Goal: Task Accomplishment & Management: Manage account settings

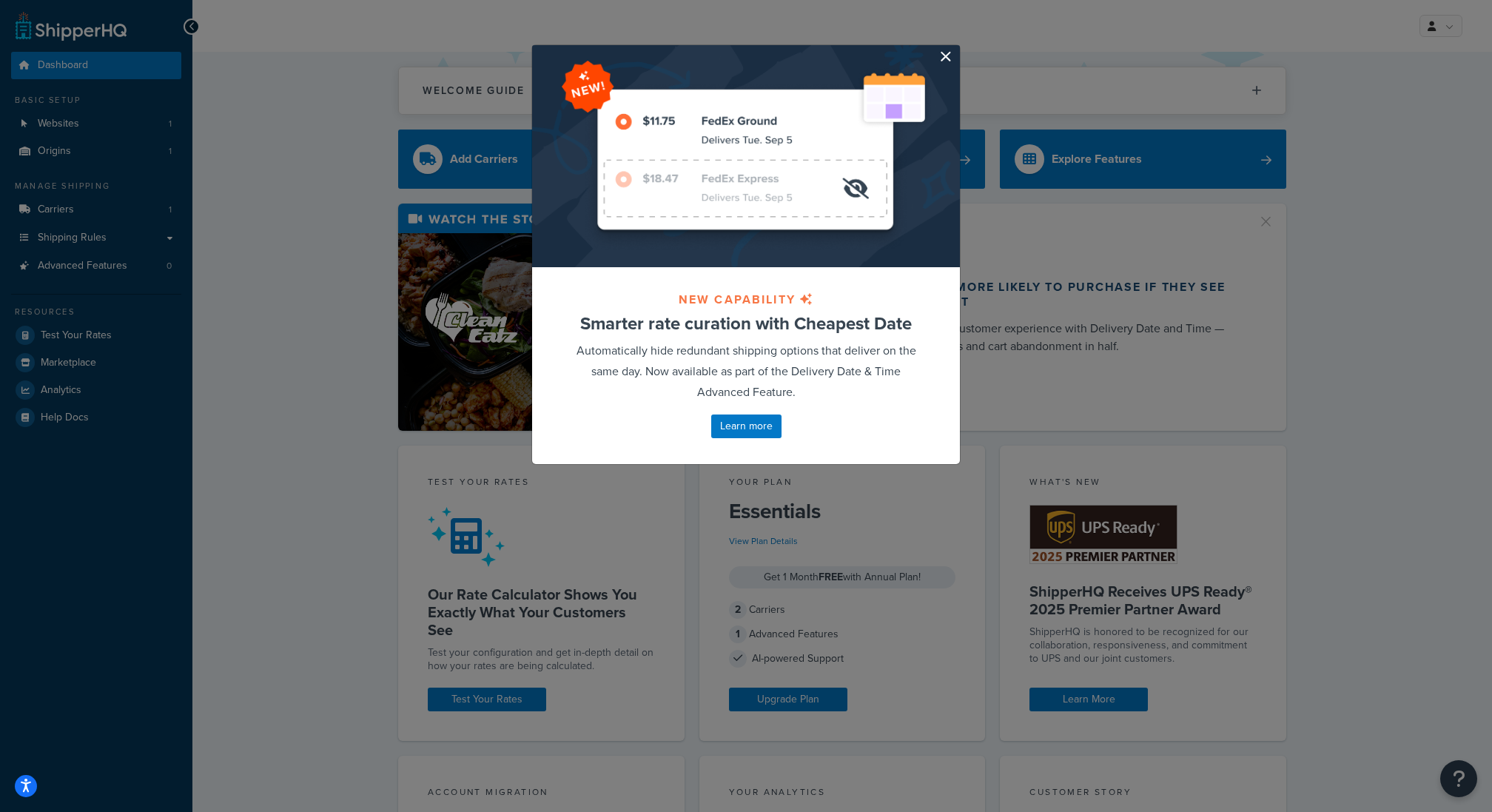
click at [956, 49] on button "button" at bounding box center [958, 47] width 4 height 4
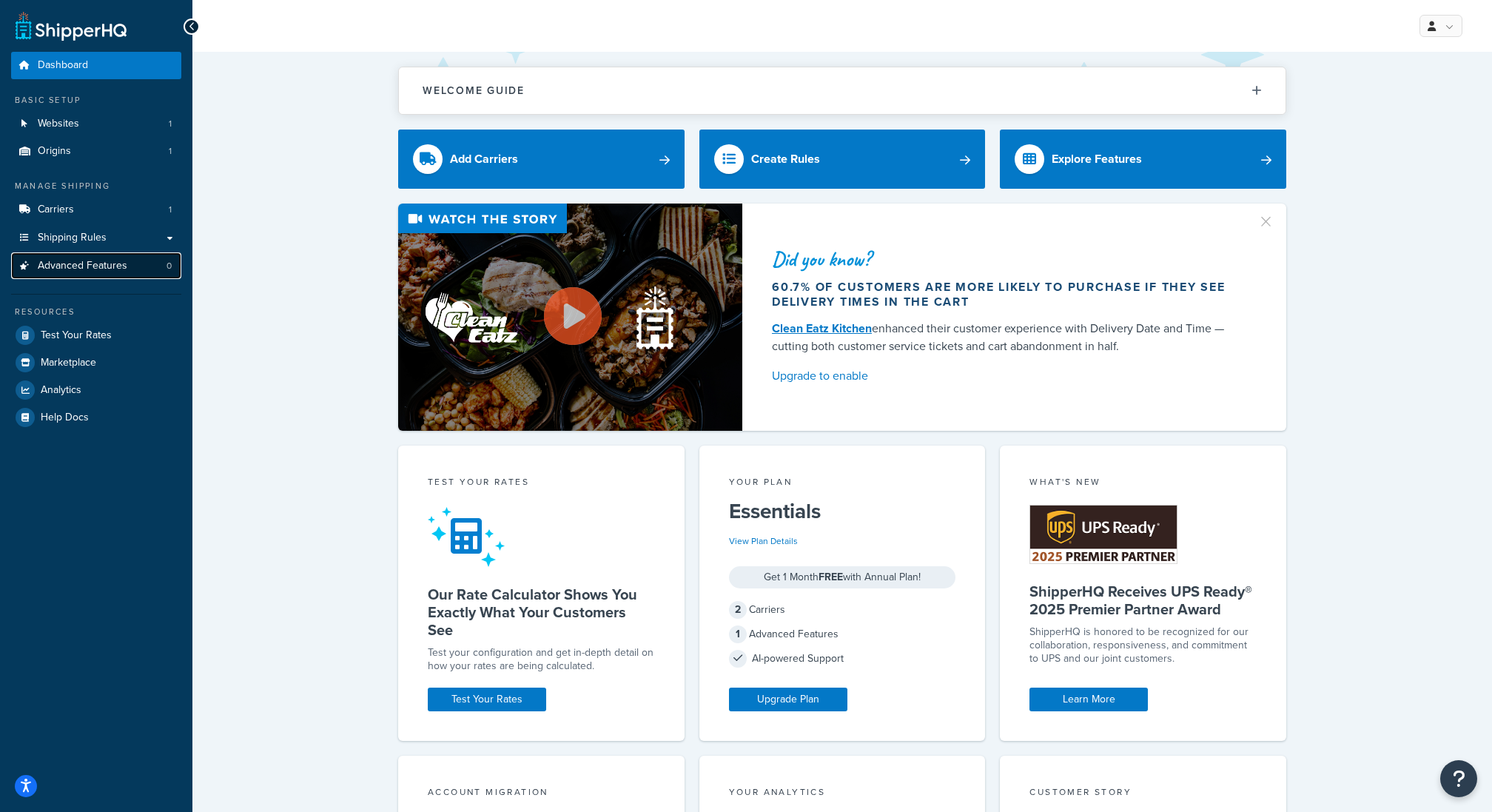
click at [106, 271] on span "Advanced Features" at bounding box center [83, 265] width 89 height 13
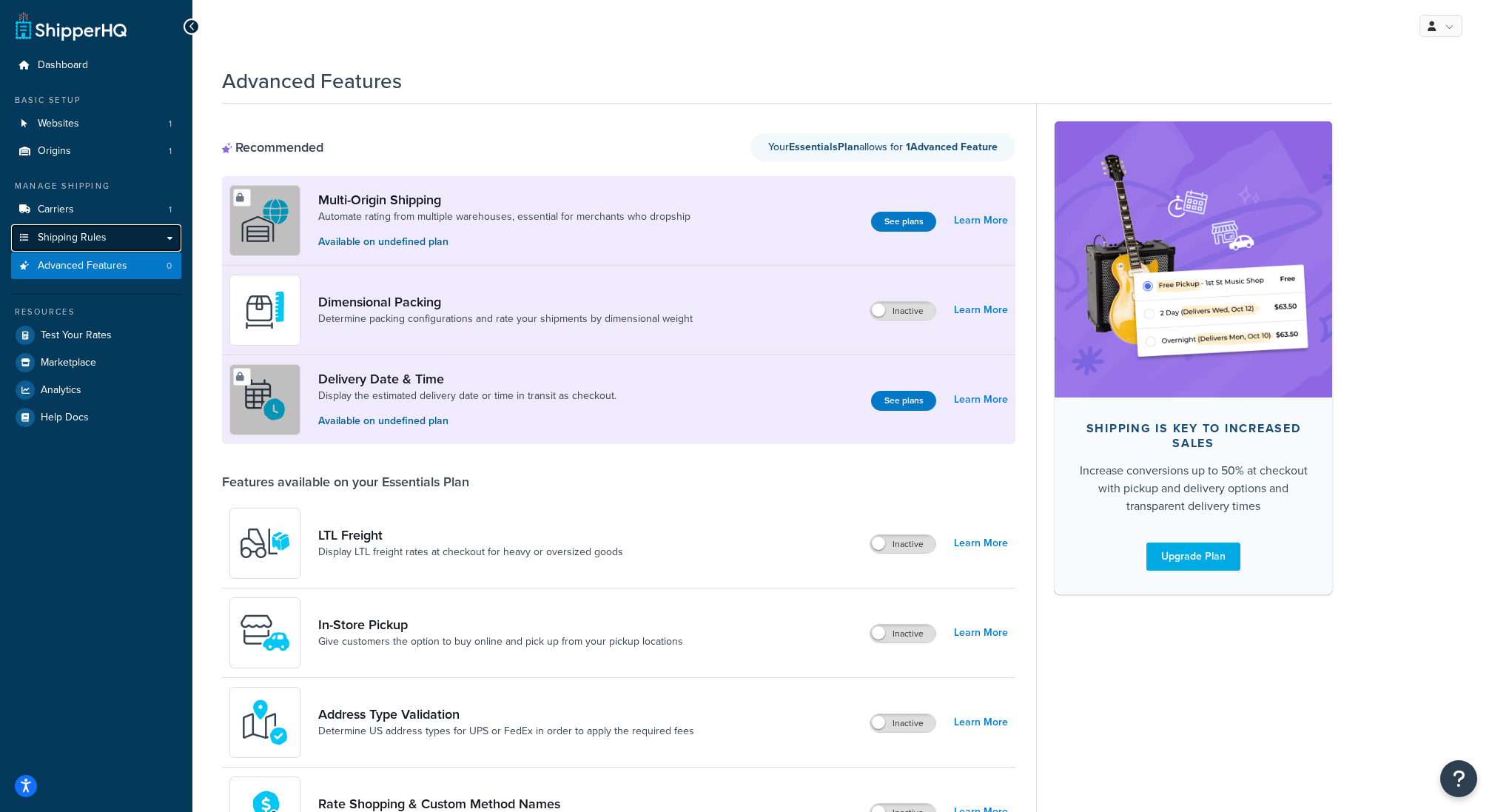
click at [134, 238] on link "Shipping Rules" at bounding box center [96, 237] width 170 height 28
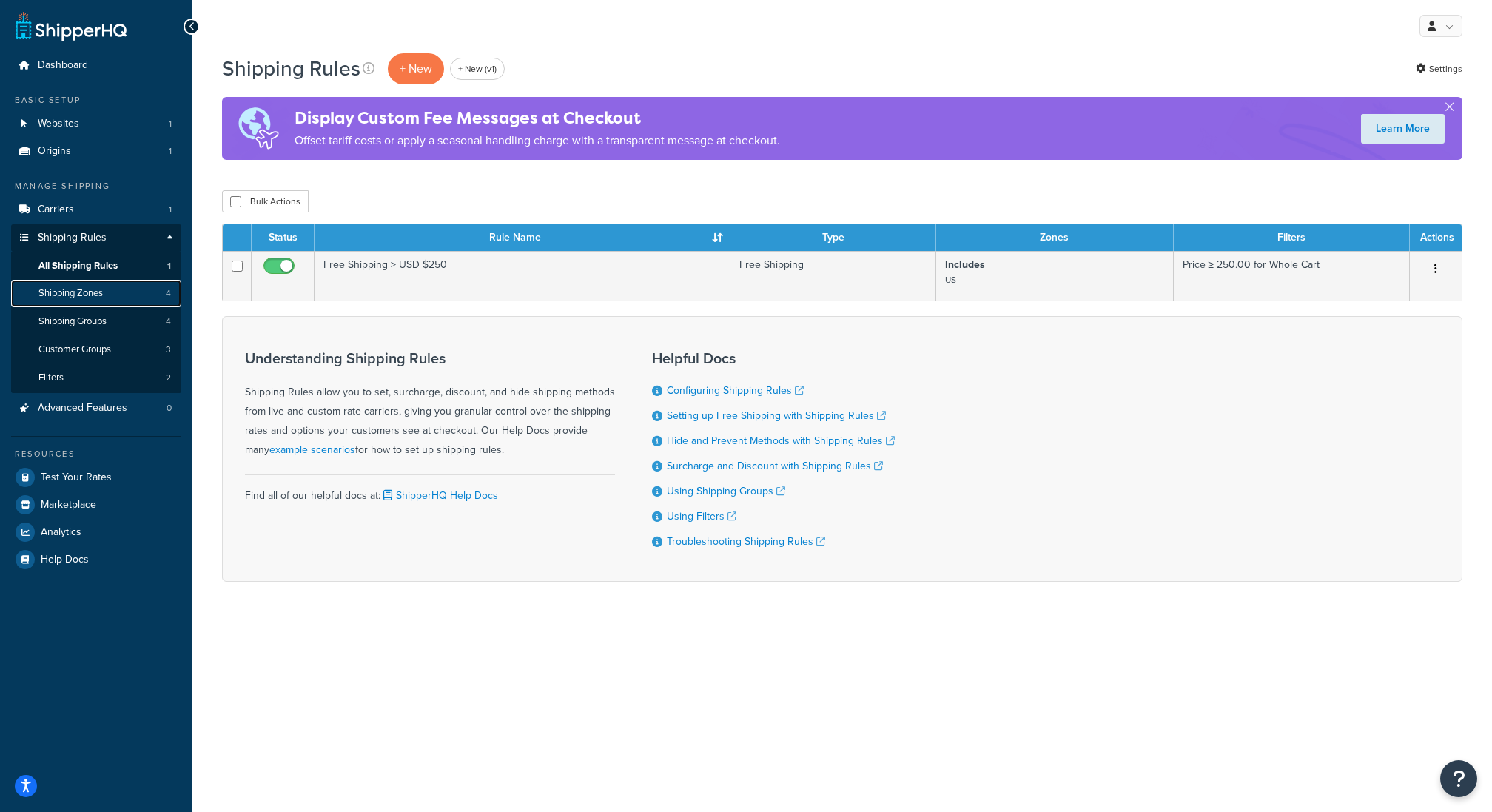
click at [126, 280] on link "Shipping Zones 4" at bounding box center [96, 293] width 170 height 28
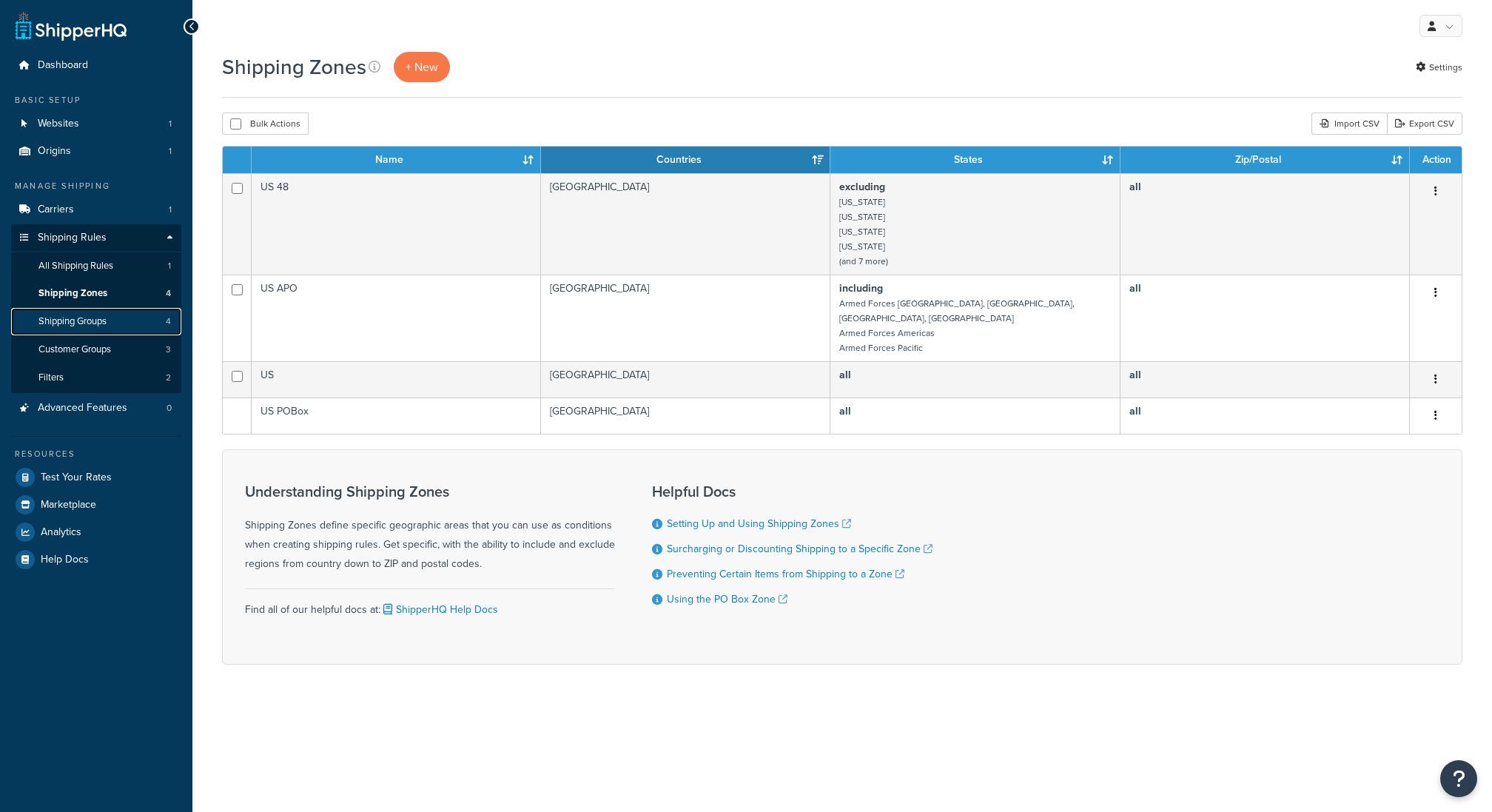
click at [125, 308] on link "Shipping Groups 4" at bounding box center [96, 321] width 170 height 28
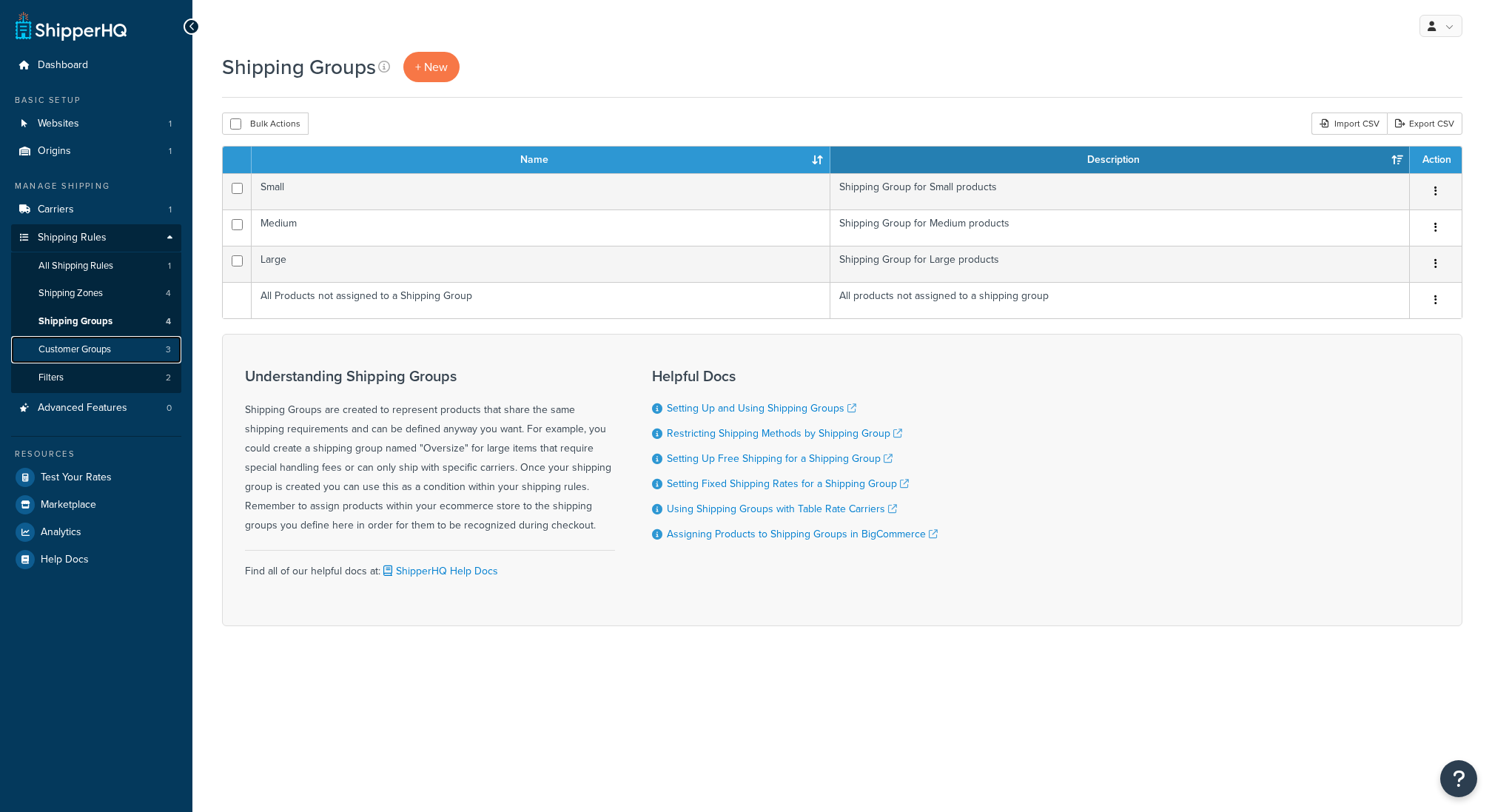
click at [135, 344] on link "Customer Groups 3" at bounding box center [96, 349] width 170 height 28
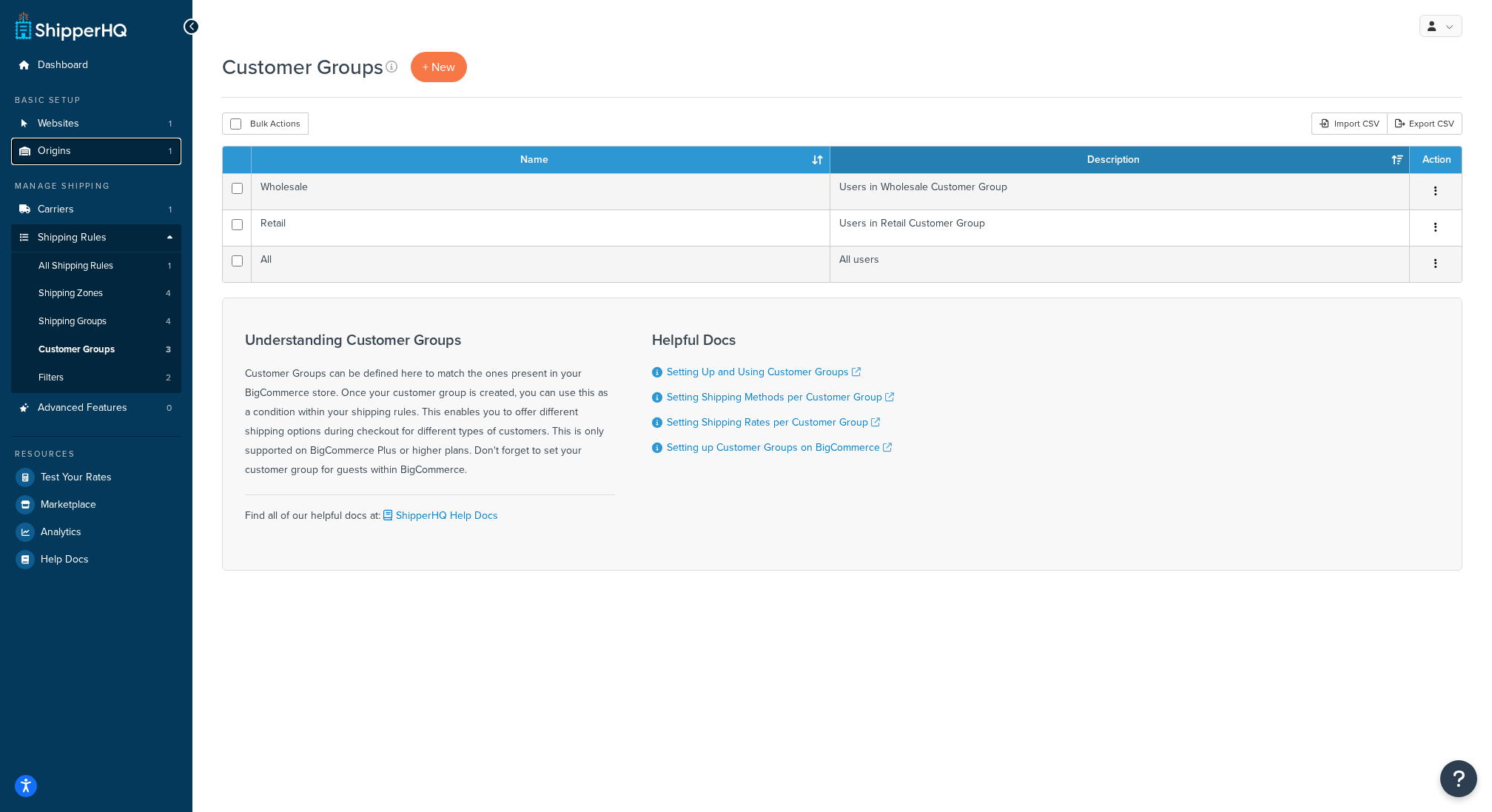
click at [149, 141] on link "Origins 1" at bounding box center [96, 151] width 170 height 28
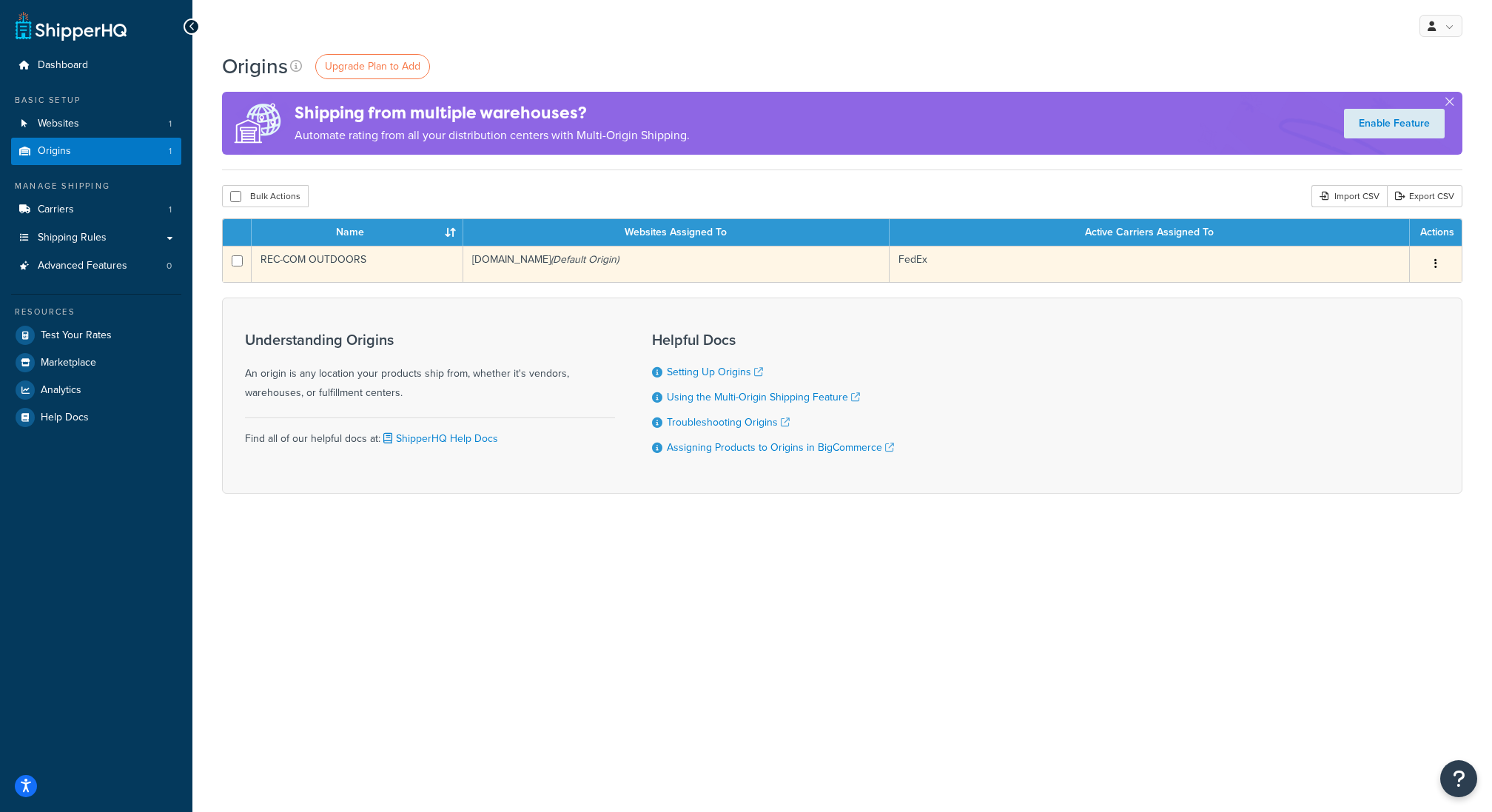
click at [643, 257] on td "rec-com-outdoors-store-2.mybigcommerce.com (Default Origin)" at bounding box center [677, 263] width 427 height 36
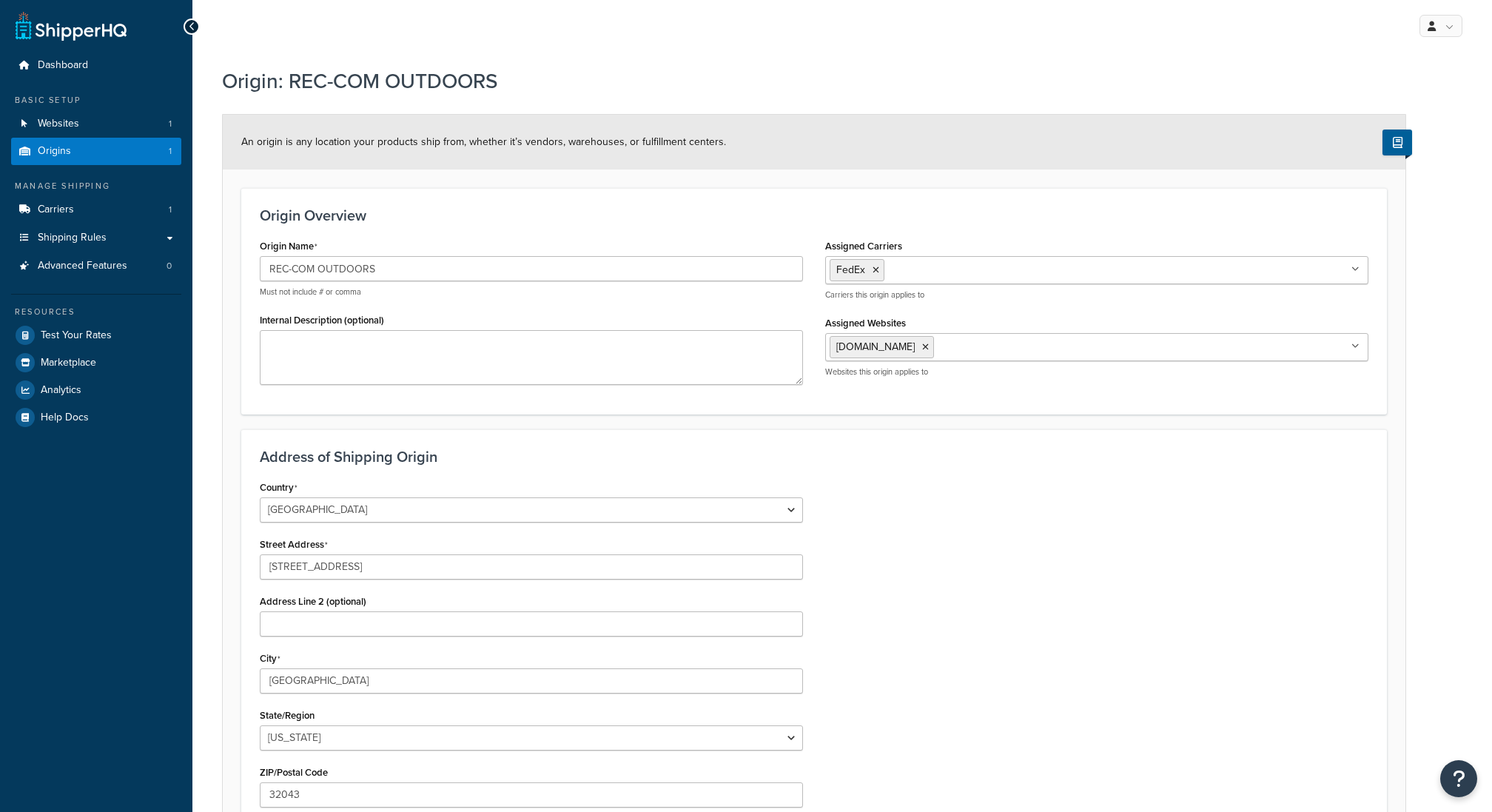
select select "9"
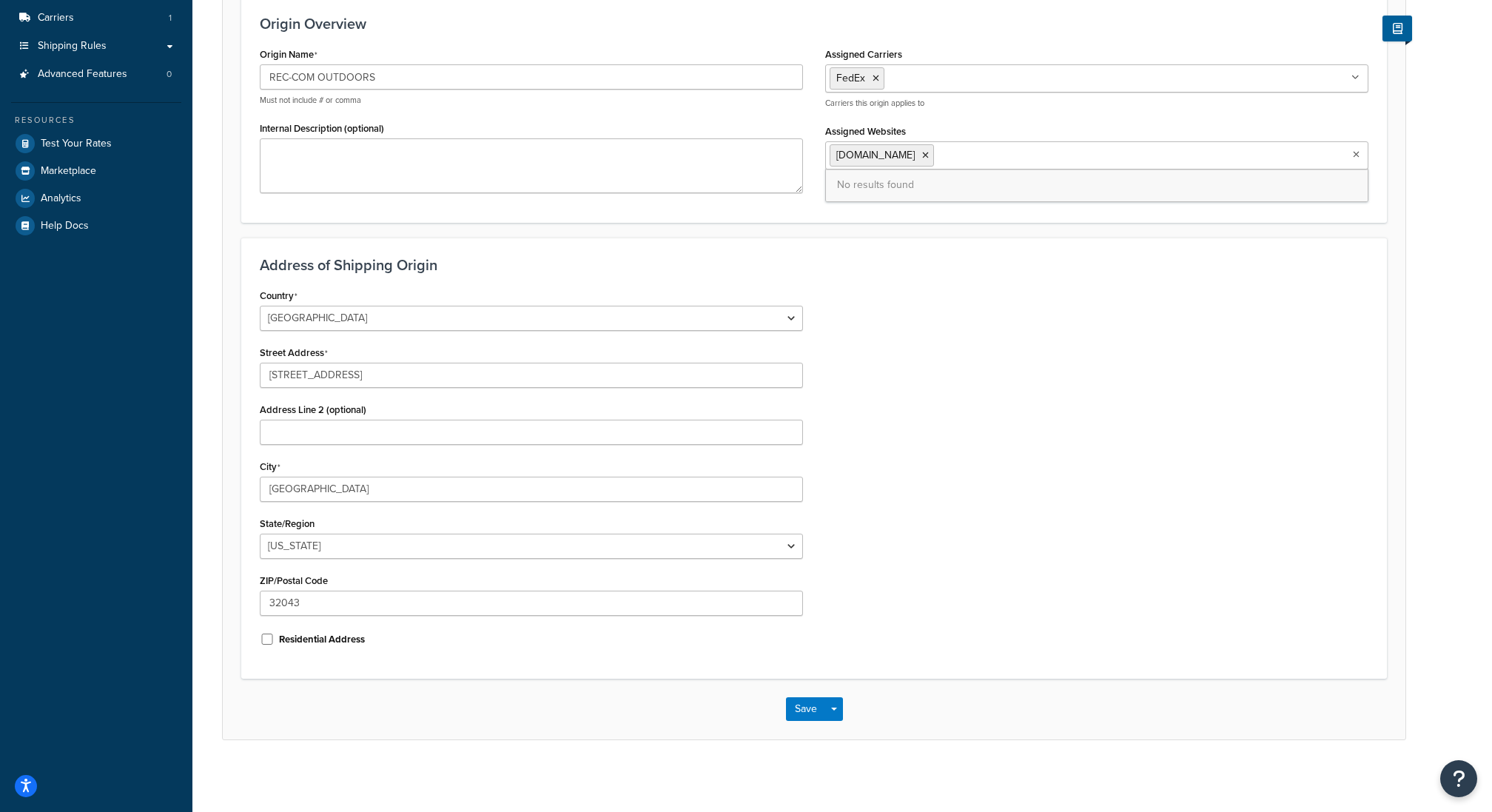
drag, startPoint x: 1105, startPoint y: 155, endPoint x: 824, endPoint y: 164, distance: 281.1
click at [825, 164] on ul "rec-com-outdoors-store-2.mybigcommerce.com" at bounding box center [1096, 155] width 543 height 28
click at [854, 152] on span "rec-com-outdoors-store-2.mybigcommerce.com" at bounding box center [875, 155] width 78 height 16
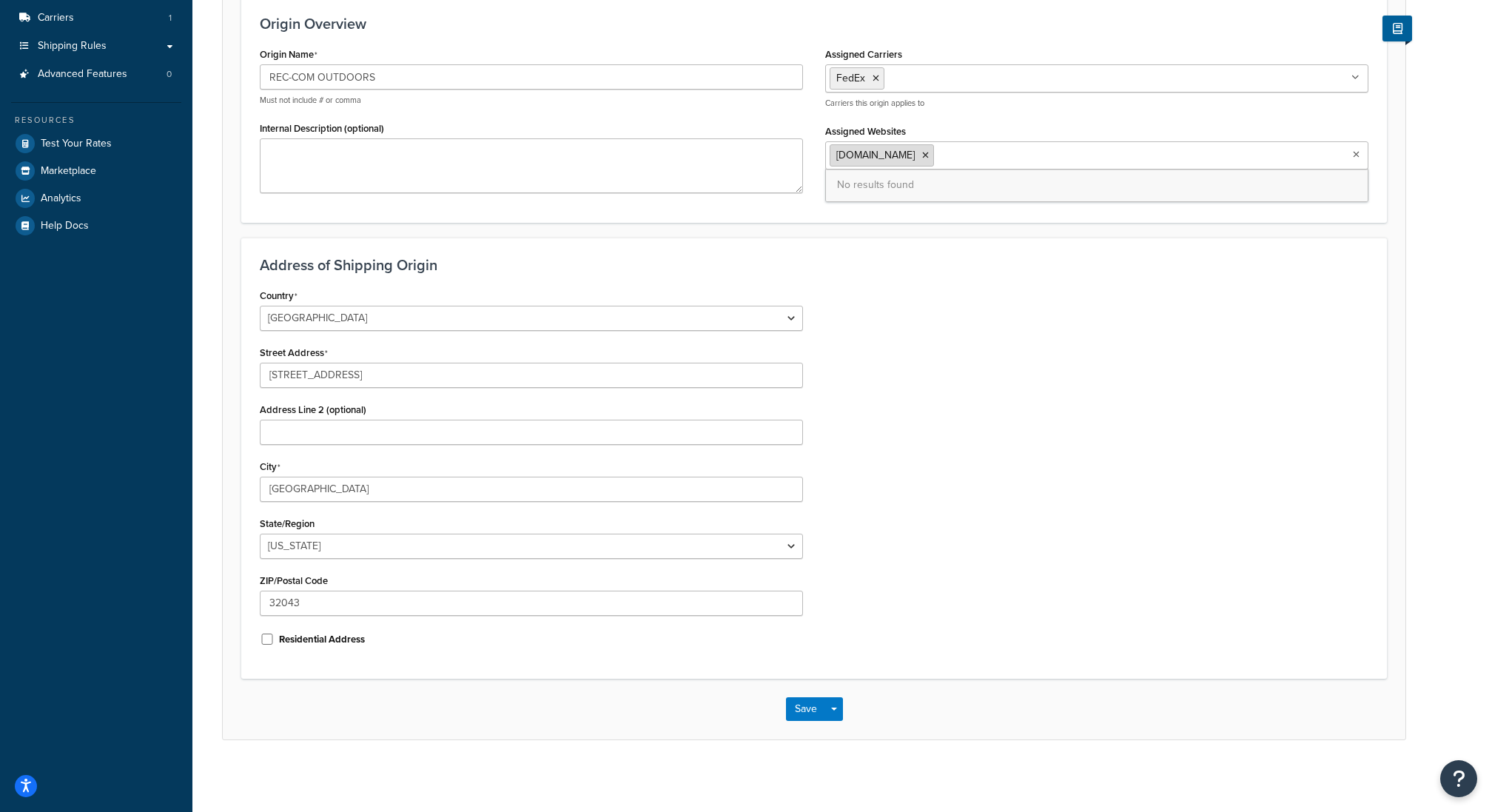
click at [854, 152] on span "rec-com-outdoors-store-2.mybigcommerce.com" at bounding box center [875, 155] width 78 height 16
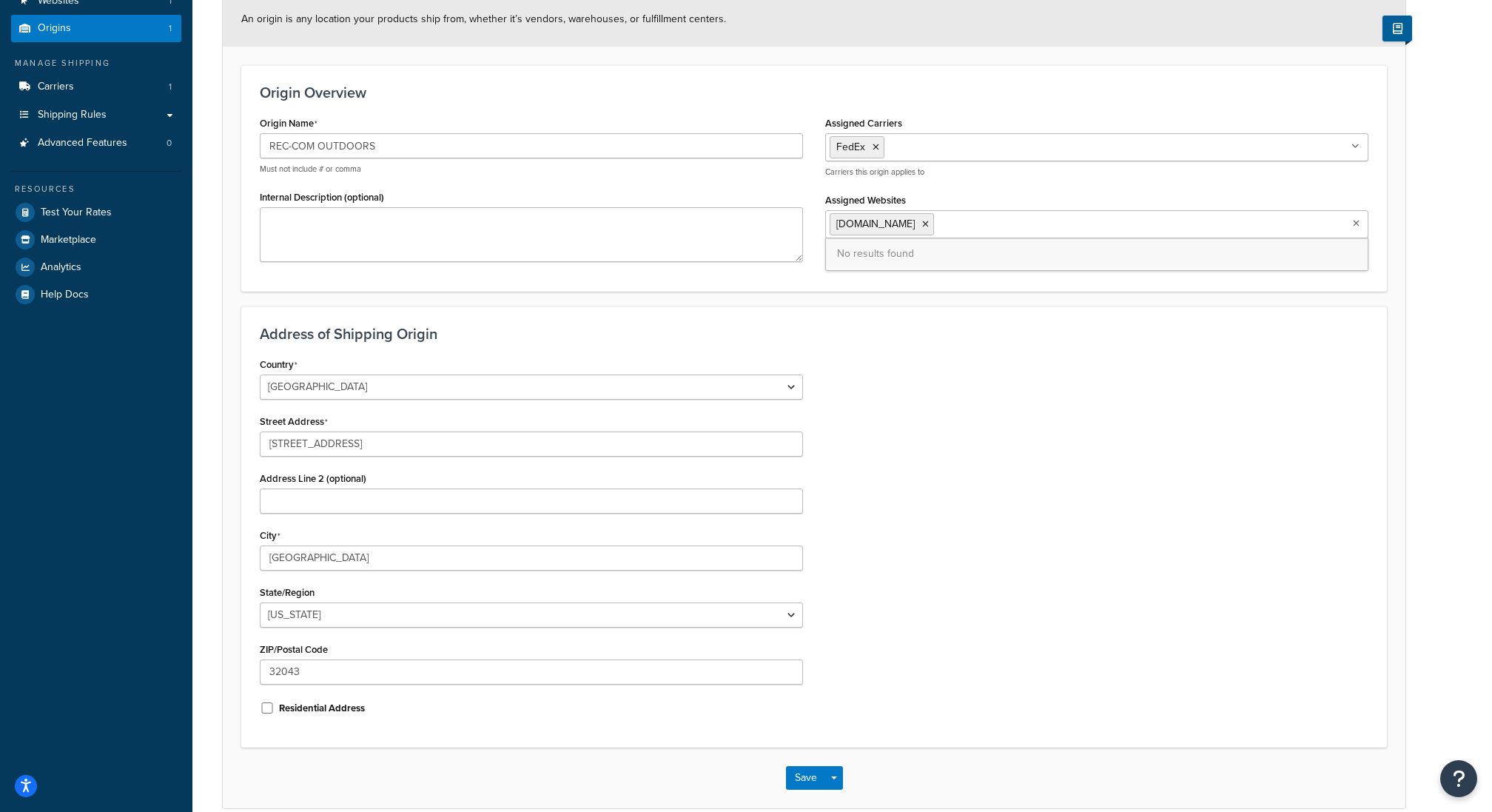
scroll to position [0, 0]
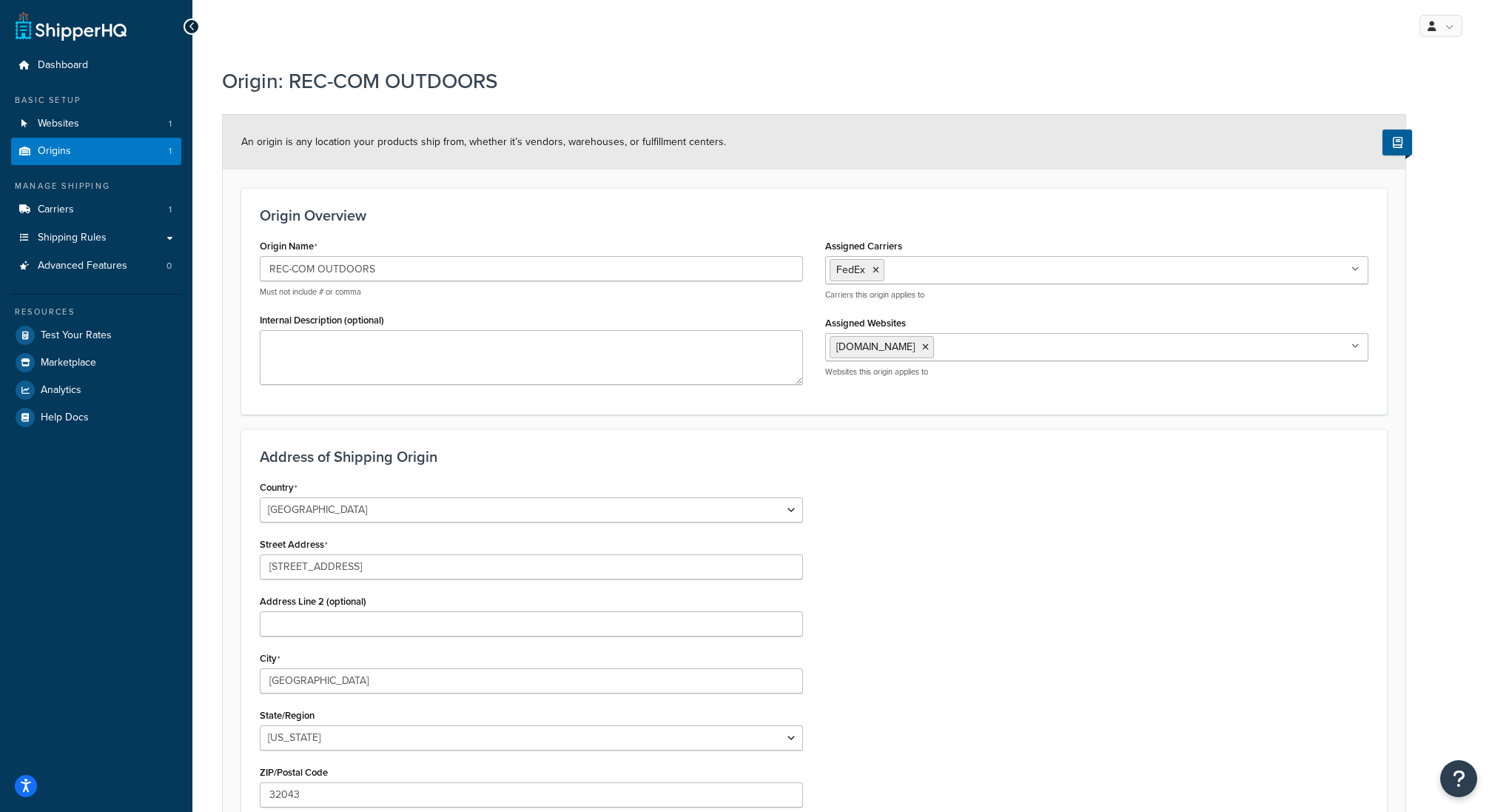
click at [759, 213] on h3 "Origin Overview" at bounding box center [814, 216] width 1108 height 16
click at [103, 219] on link "Carriers 1" at bounding box center [96, 210] width 170 height 28
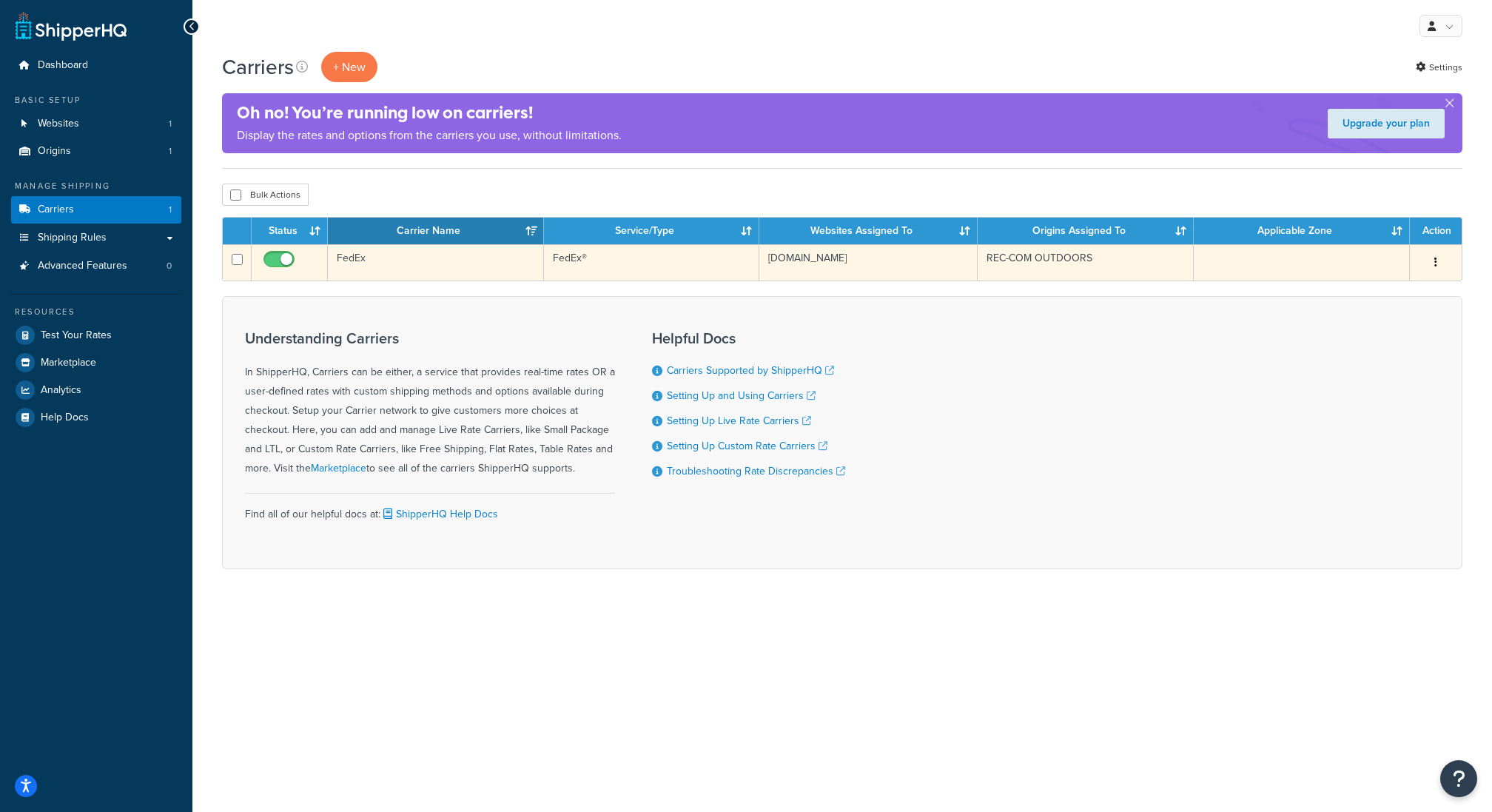
click at [1436, 257] on icon "button" at bounding box center [1435, 262] width 3 height 10
click at [1345, 281] on link "Edit" at bounding box center [1375, 291] width 117 height 30
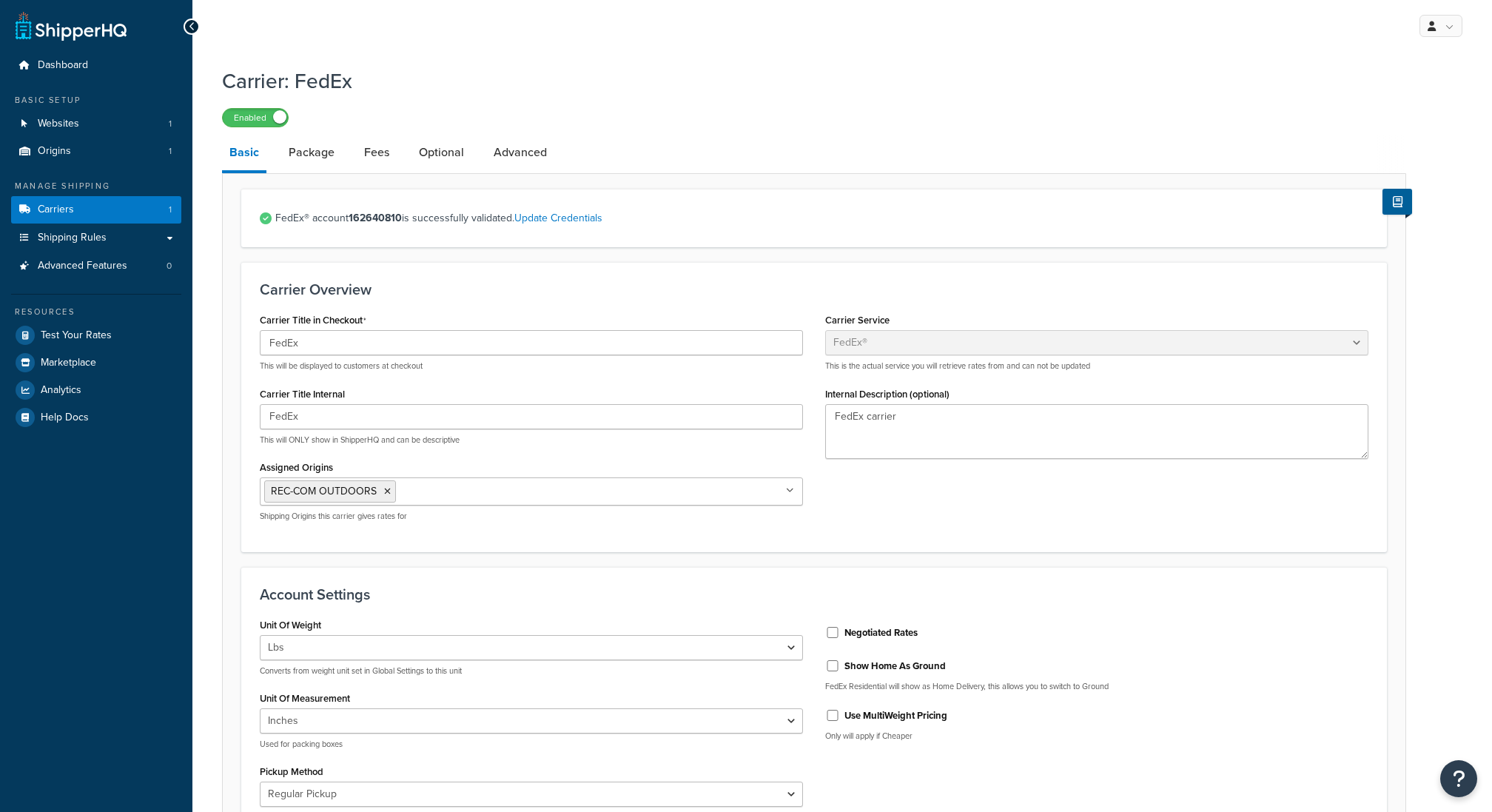
select select "fedEx"
select select "REGULAR_PICKUP"
select select "YOUR_PACKAGING"
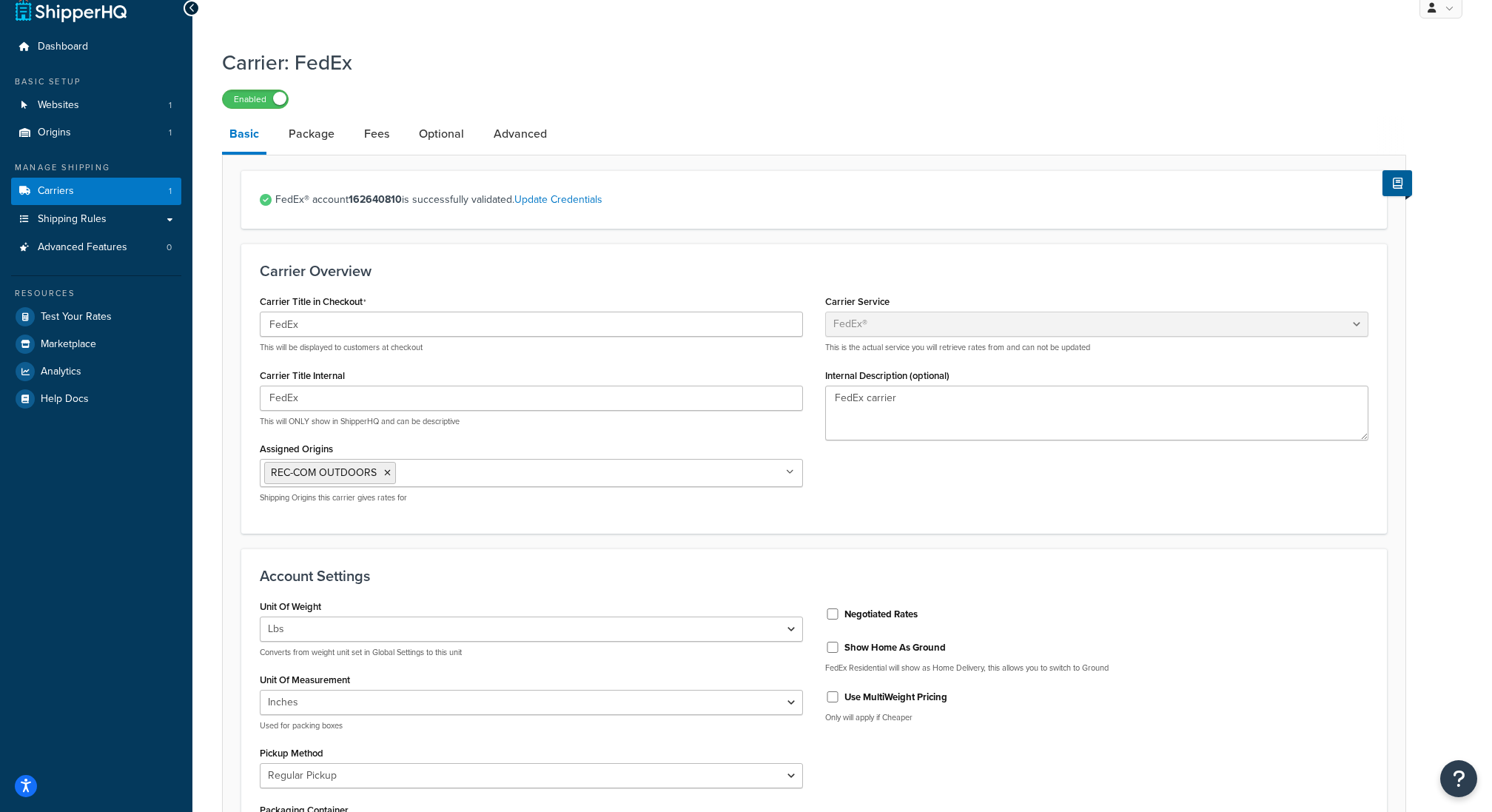
scroll to position [27, 0]
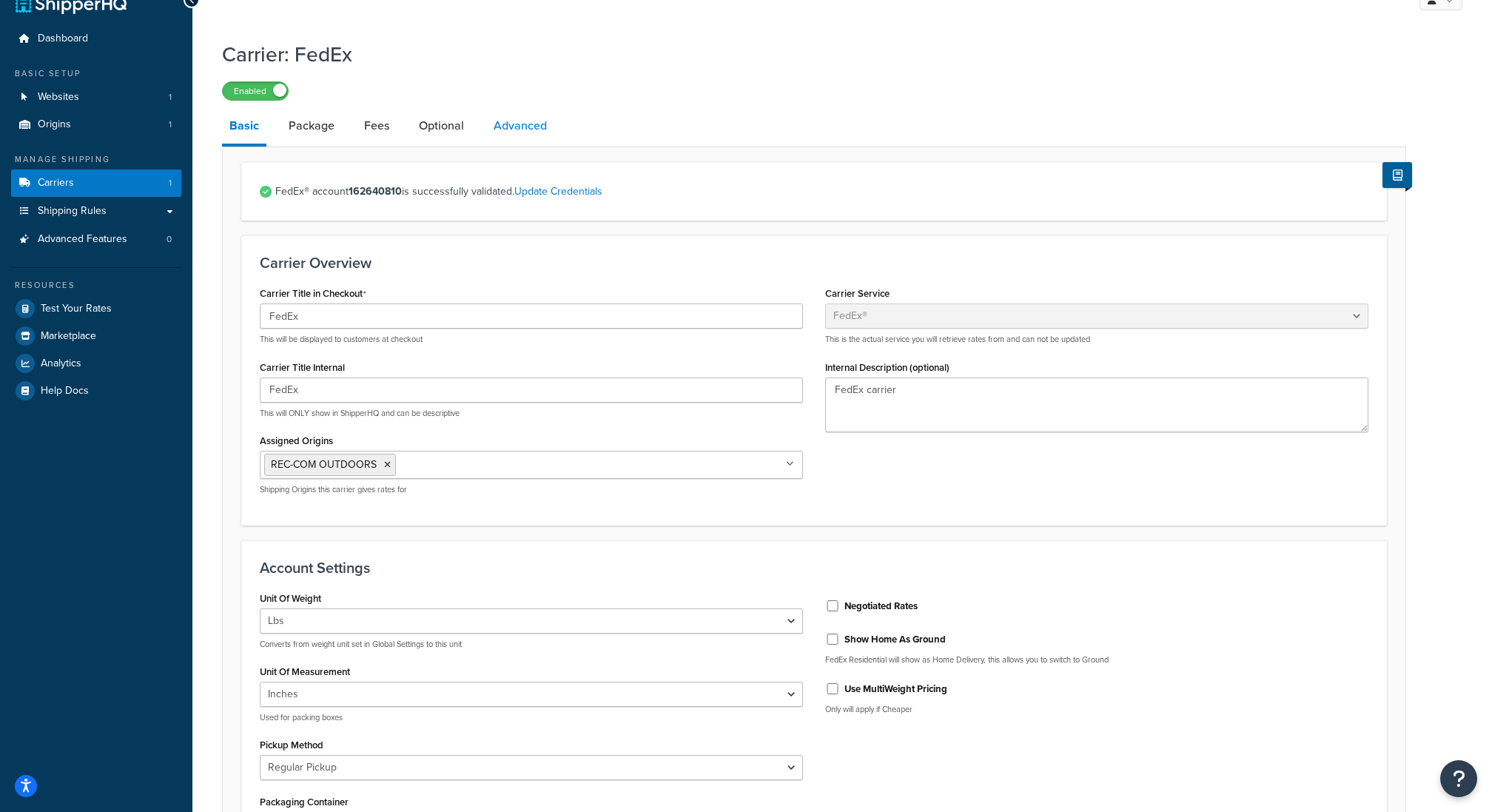
click at [522, 131] on link "Advanced" at bounding box center [521, 126] width 68 height 36
select select "false"
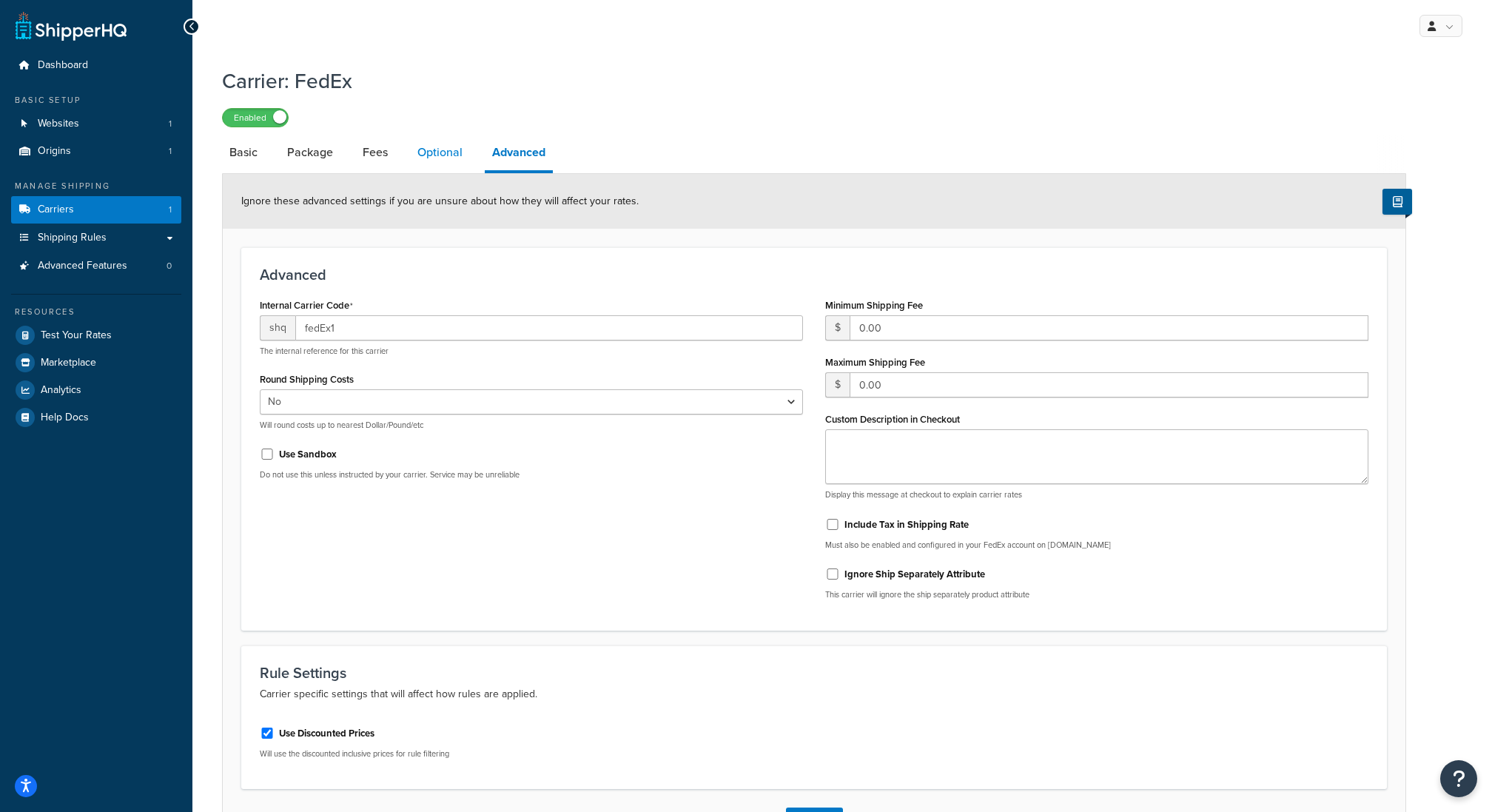
click at [434, 161] on link "Optional" at bounding box center [440, 152] width 60 height 36
select select "business"
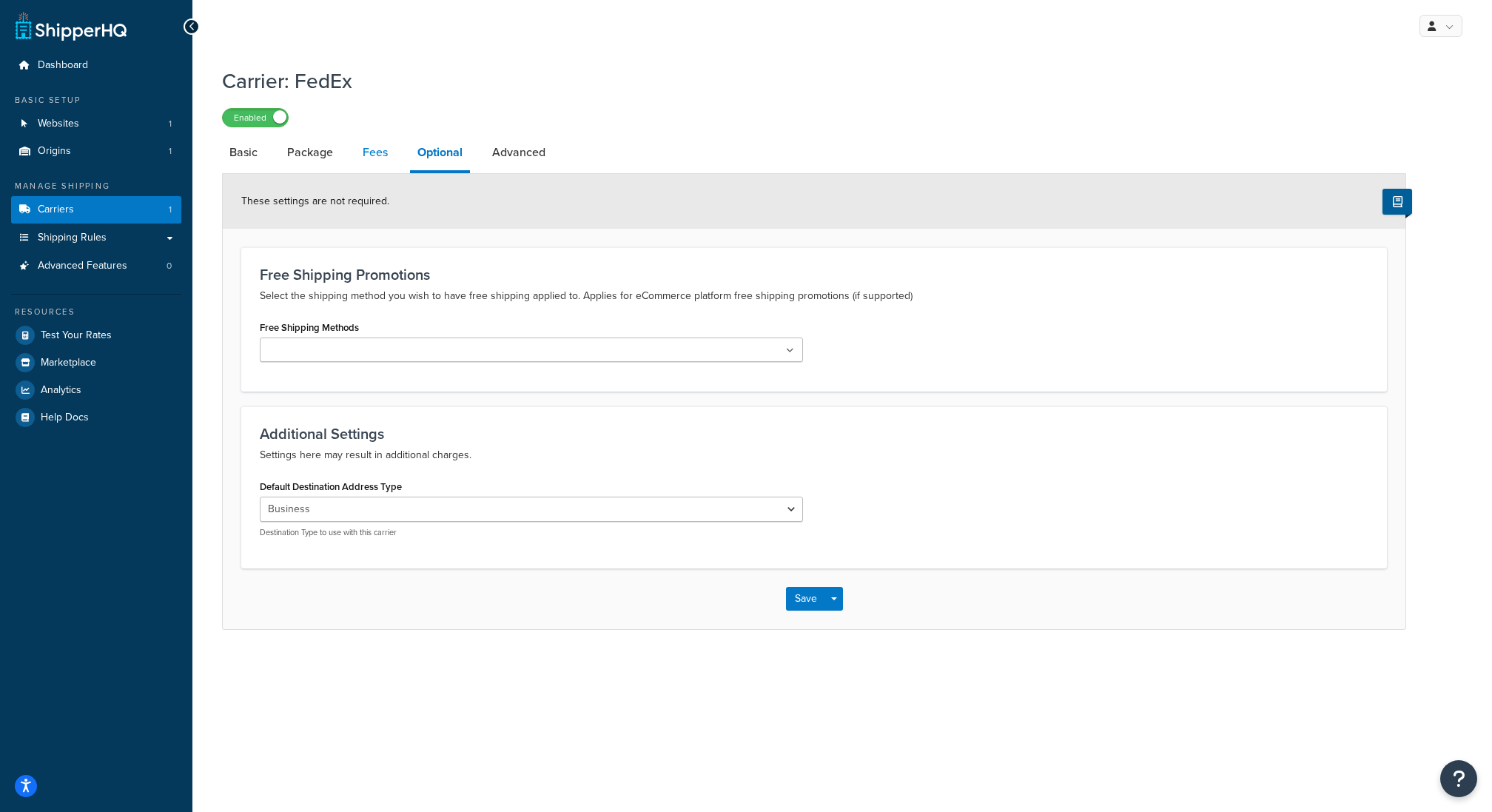
click at [360, 155] on link "Fees" at bounding box center [376, 152] width 40 height 36
select select "AFTER"
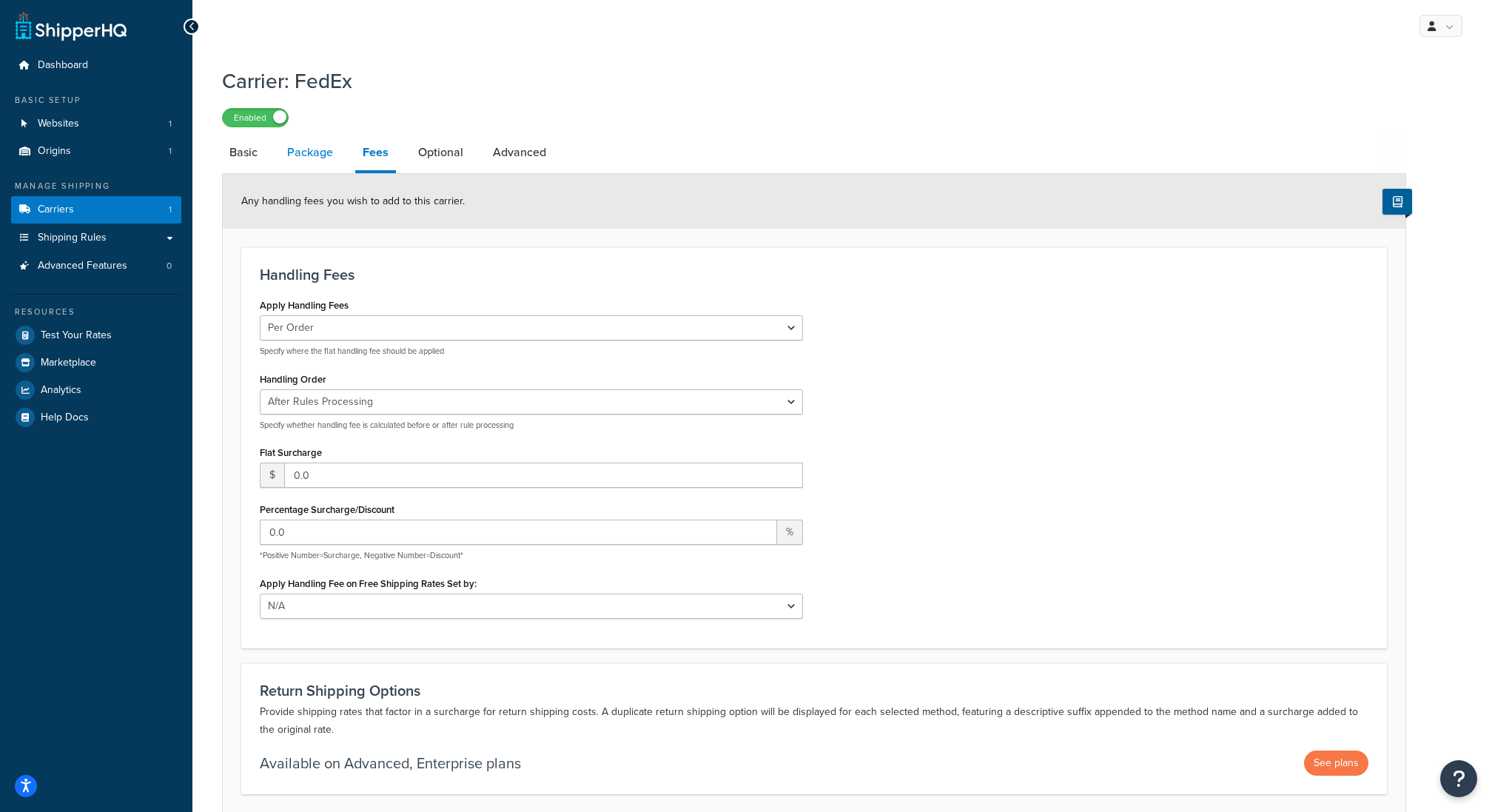
click at [283, 142] on link "Package" at bounding box center [310, 152] width 61 height 36
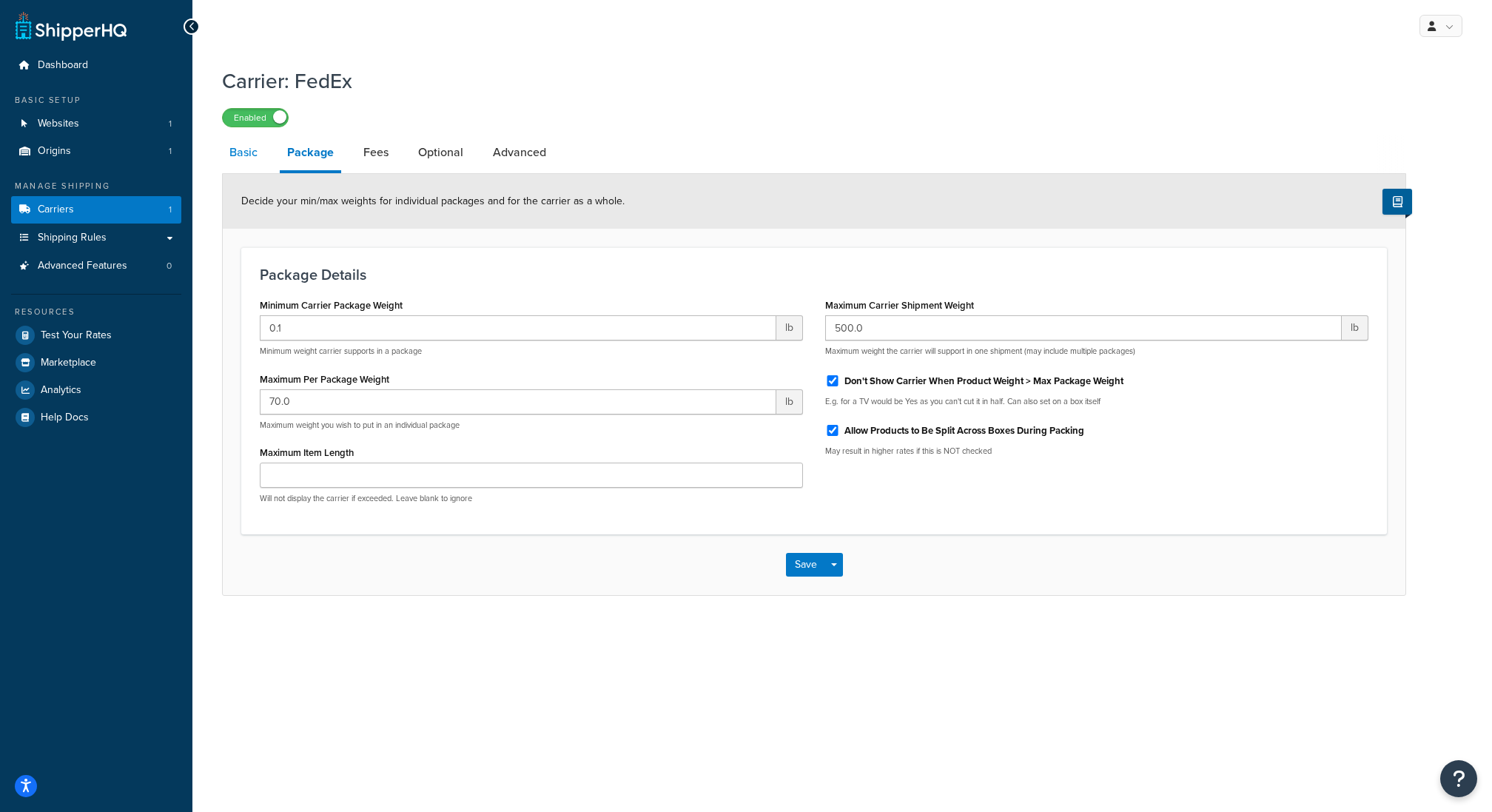
click at [226, 139] on link "Basic" at bounding box center [243, 152] width 43 height 36
select select "fedEx"
select select "REGULAR_PICKUP"
select select "YOUR_PACKAGING"
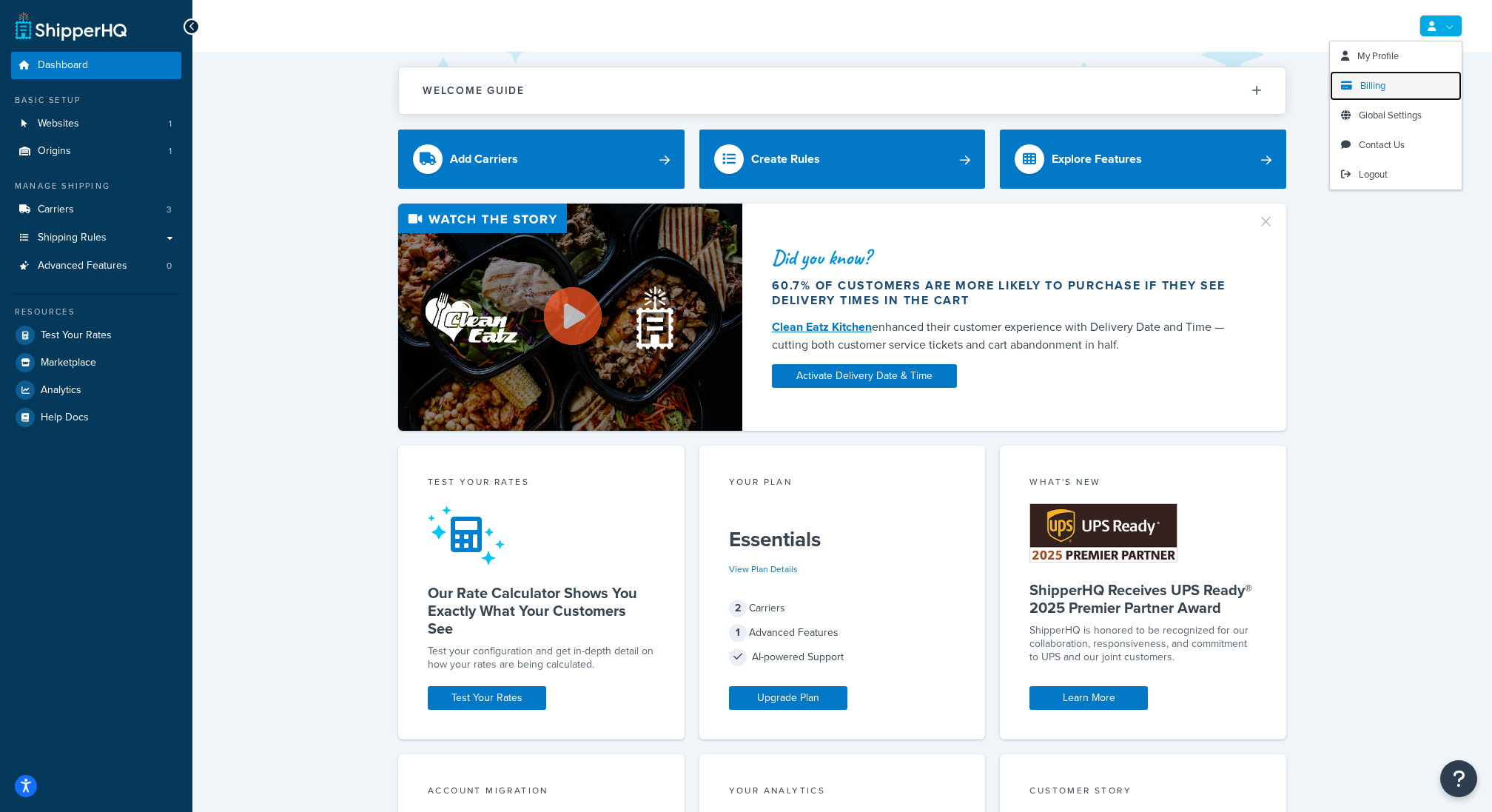
click at [1376, 80] on span "Billing" at bounding box center [1373, 85] width 25 height 14
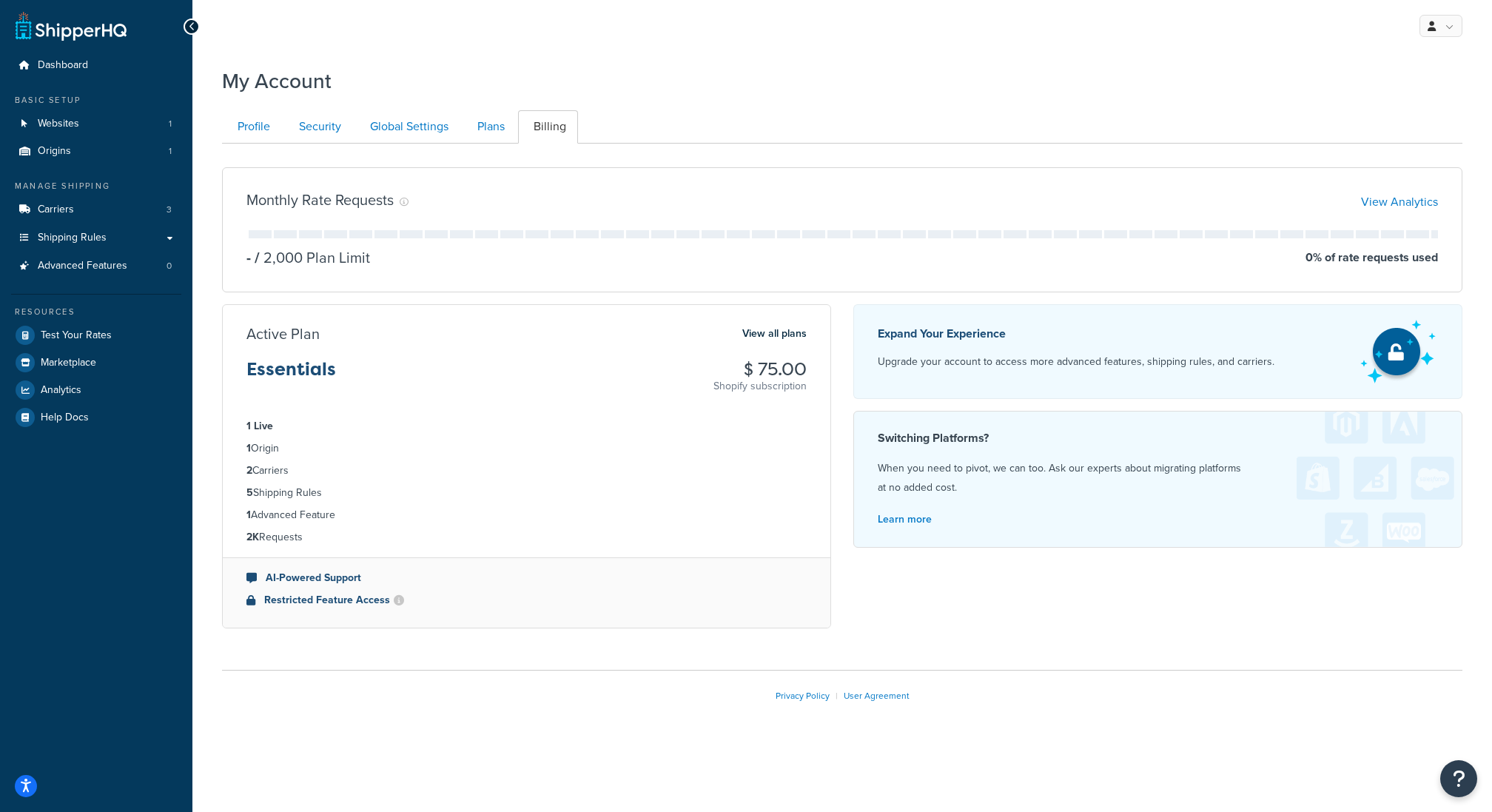
drag, startPoint x: 294, startPoint y: 532, endPoint x: 239, endPoint y: 425, distance: 120.3
click at [238, 425] on ul "1 Live 1 Origin 2 Carriers 5 Shipping Rules 1 Advanced Feature 2K Requests" at bounding box center [526, 481] width 608 height 151
copy ul "1 Live 1 Origin 2 Carriers 5 Shipping Rules 1 Advanced Feature 2K Requests"
click at [452, 463] on li "2 Carriers" at bounding box center [526, 471] width 560 height 16
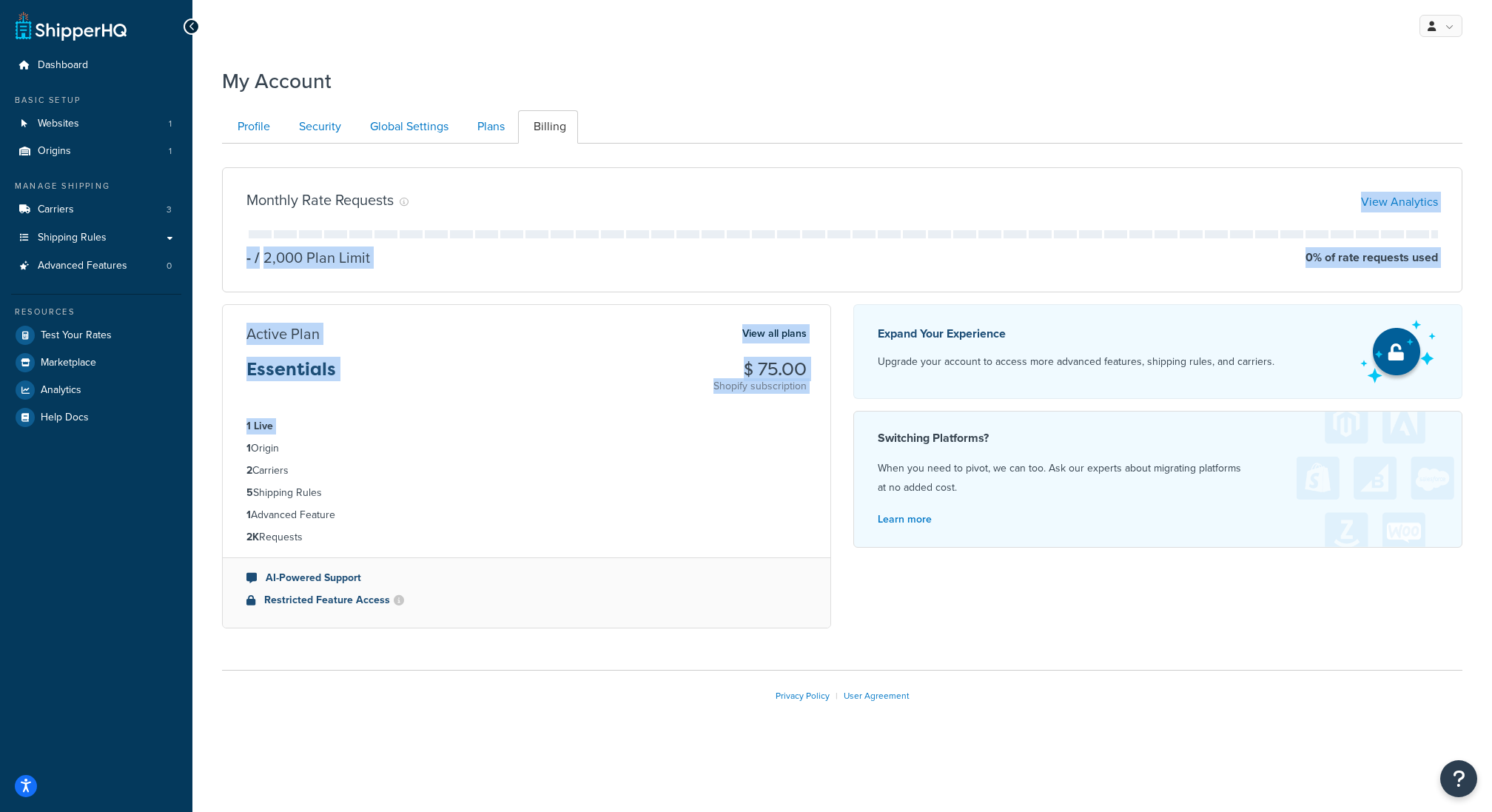
drag, startPoint x: 637, startPoint y: 359, endPoint x: 583, endPoint y: 193, distance: 174.6
click at [583, 193] on div "Monthly Rate Requests View Analytics - / 2,000 Plan Limit 0 % of rate requests …" at bounding box center [842, 398] width 1262 height 485
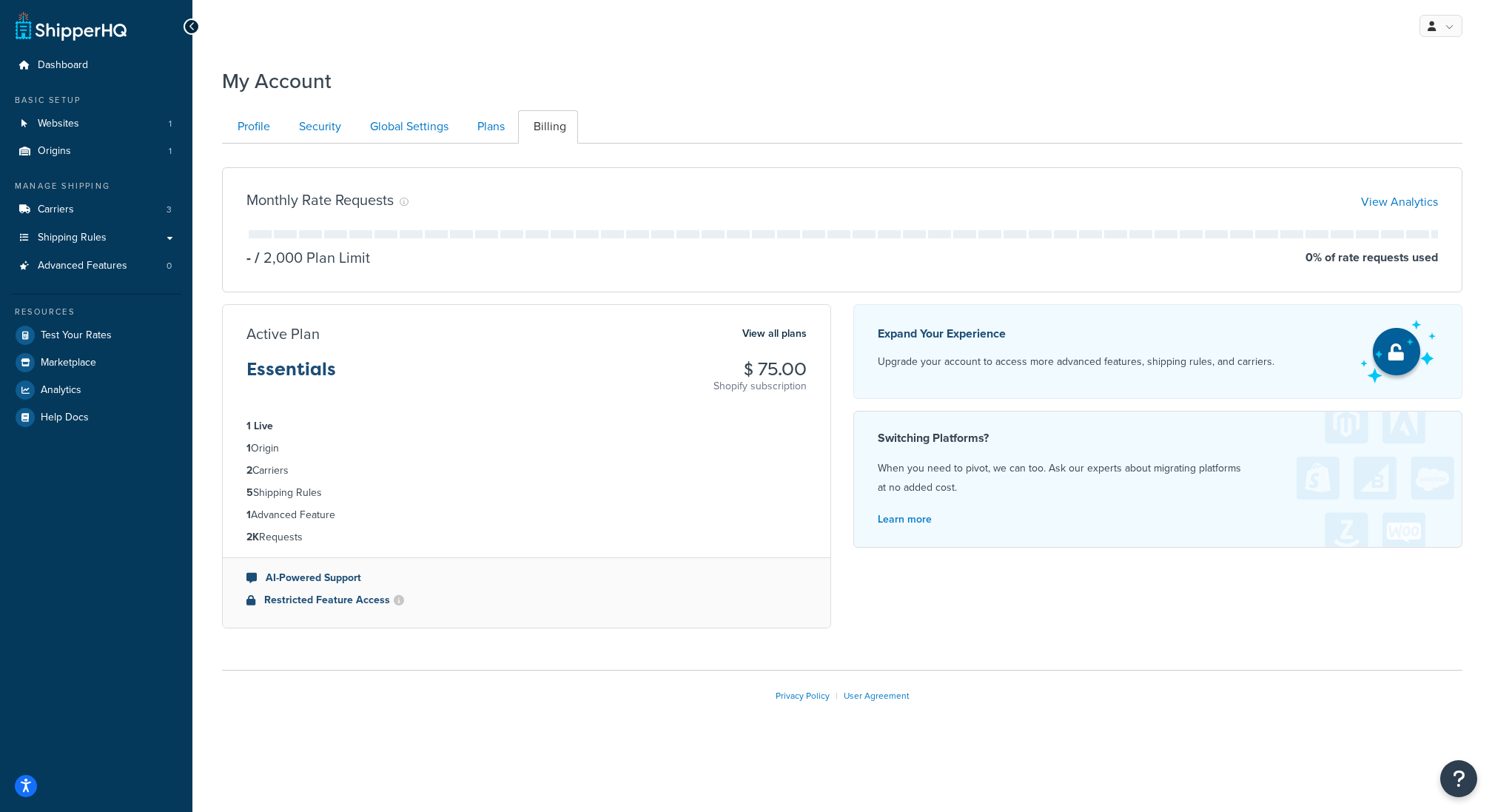
click at [866, 64] on div "My Account" at bounding box center [842, 77] width 1241 height 36
